Goal: Task Accomplishment & Management: Manage account settings

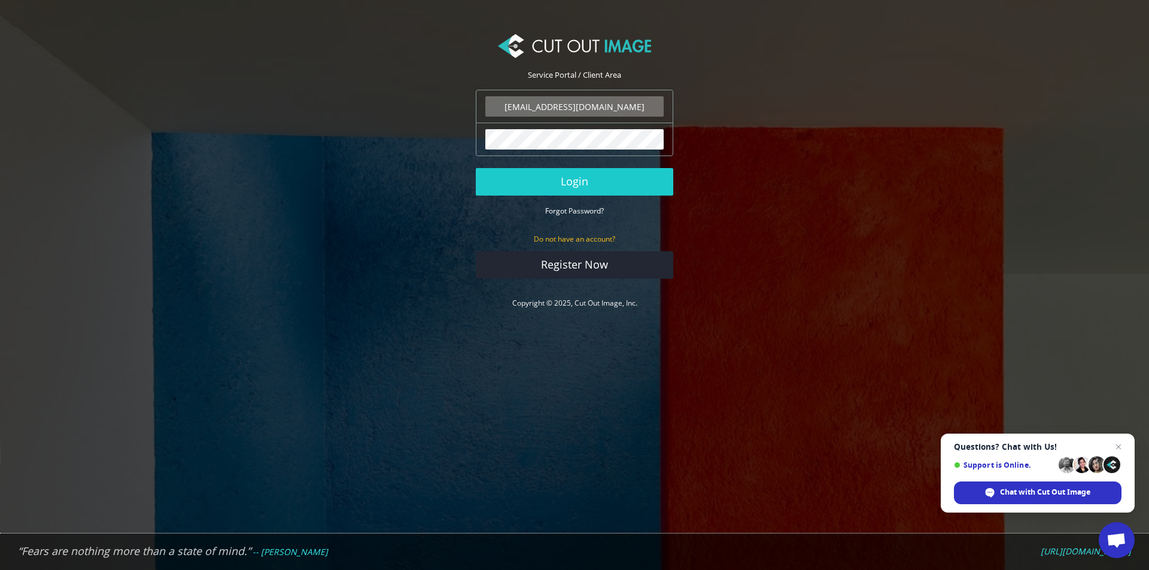
type input "[EMAIL_ADDRESS][DOMAIN_NAME]"
click at [601, 153] on div "The password field is required." at bounding box center [574, 140] width 197 height 34
click at [604, 150] on div "The password field is required." at bounding box center [574, 140] width 197 height 34
click at [585, 181] on button "Login" at bounding box center [574, 182] width 197 height 28
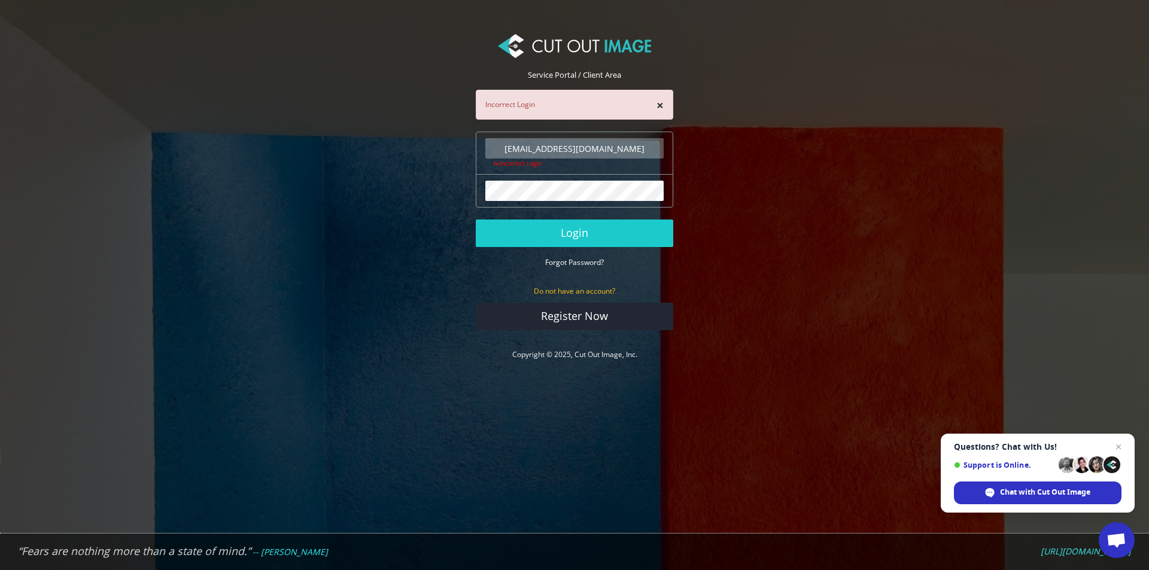
click at [556, 150] on input "[EMAIL_ADDRESS][DOMAIN_NAME]" at bounding box center [574, 148] width 178 height 20
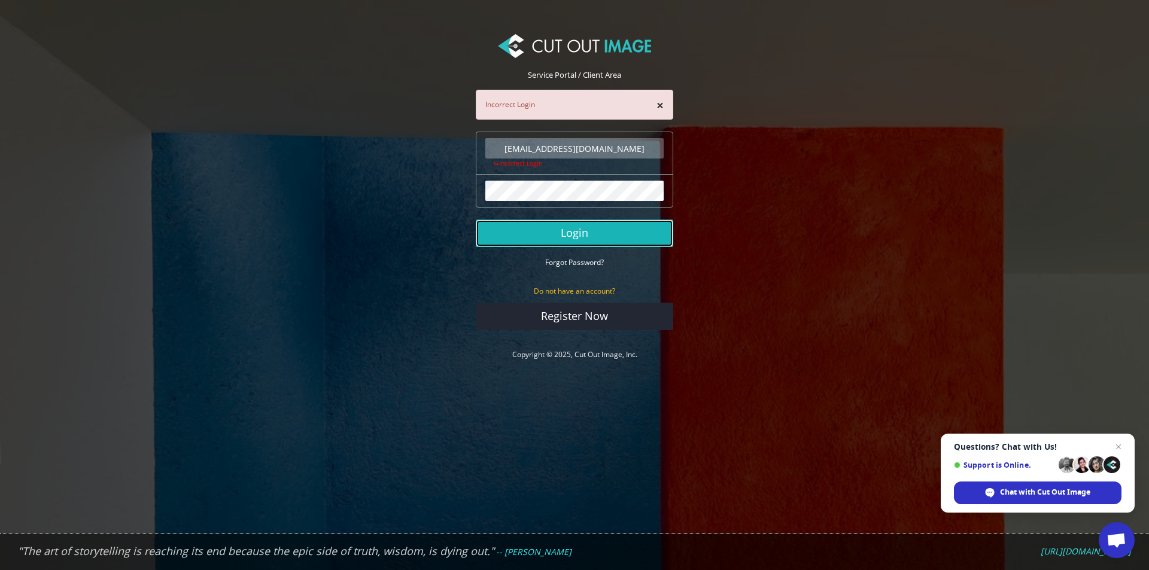
click at [597, 232] on button "Login" at bounding box center [574, 234] width 197 height 28
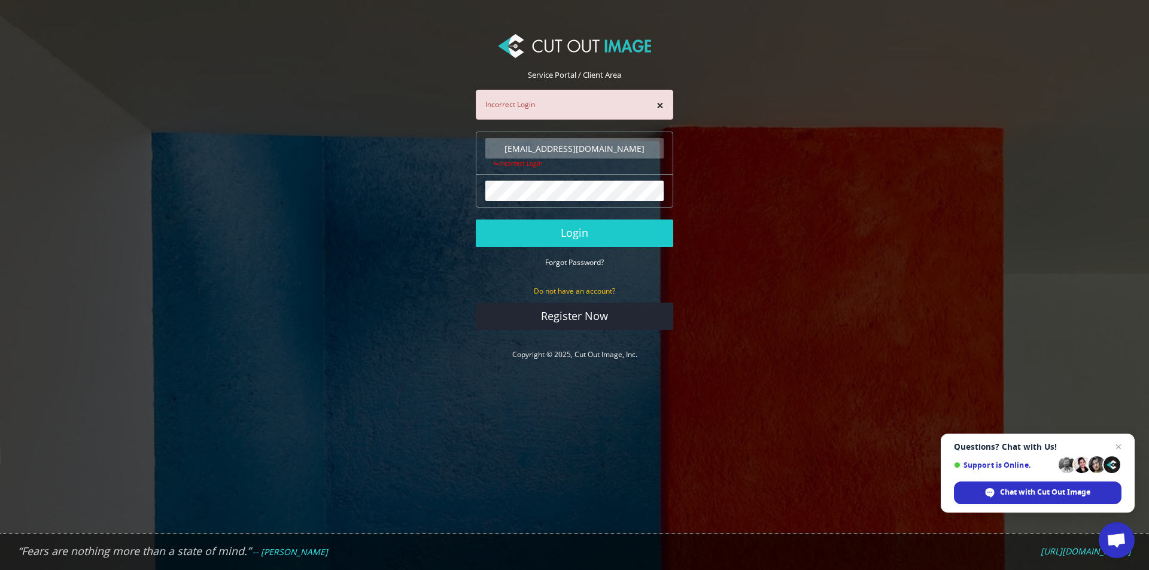
click at [598, 178] on div "The password field is required." at bounding box center [574, 191] width 197 height 34
click at [592, 239] on button "Login" at bounding box center [574, 234] width 197 height 28
click at [613, 145] on input "[EMAIL_ADDRESS][DOMAIN_NAME]" at bounding box center [574, 148] width 178 height 20
click at [635, 148] on input "[EMAIL_ADDRESS][DOMAIN_NAME]" at bounding box center [574, 148] width 178 height 20
drag, startPoint x: 518, startPoint y: 150, endPoint x: 527, endPoint y: 148, distance: 9.3
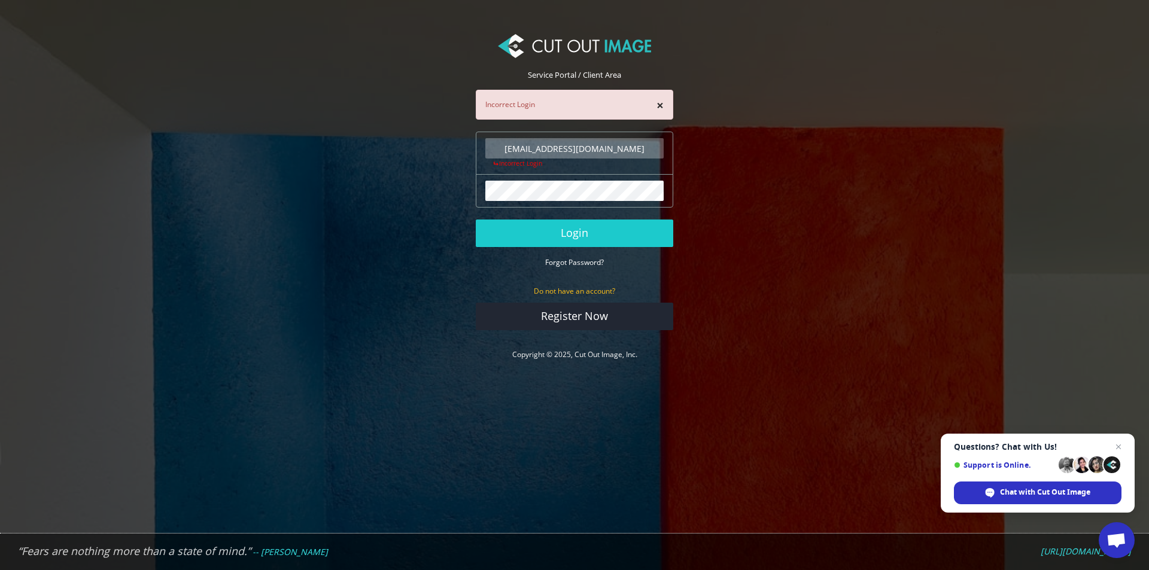
click at [519, 150] on input "[EMAIL_ADDRESS][DOMAIN_NAME]" at bounding box center [574, 148] width 178 height 20
click at [554, 151] on input "[EMAIL_ADDRESS][DOMAIN_NAME]" at bounding box center [574, 148] width 178 height 20
